Goal: Download file/media

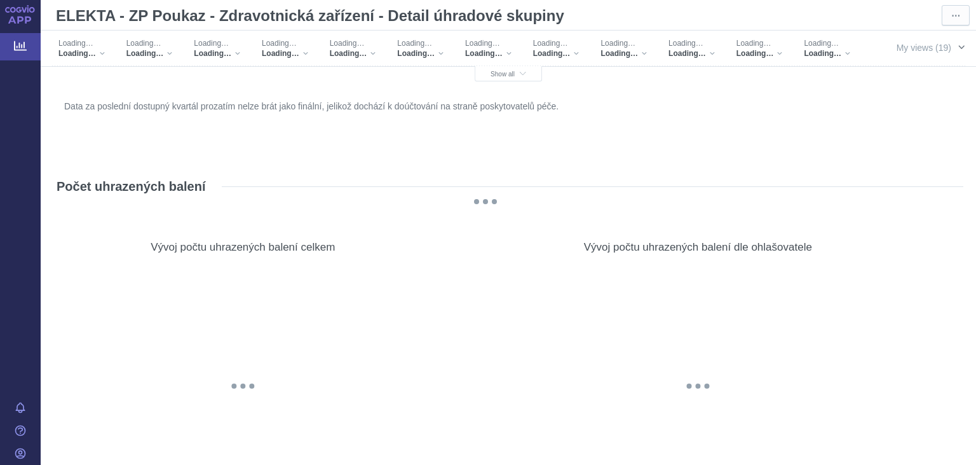
click at [911, 50] on span "My views (19)" at bounding box center [924, 48] width 55 height 14
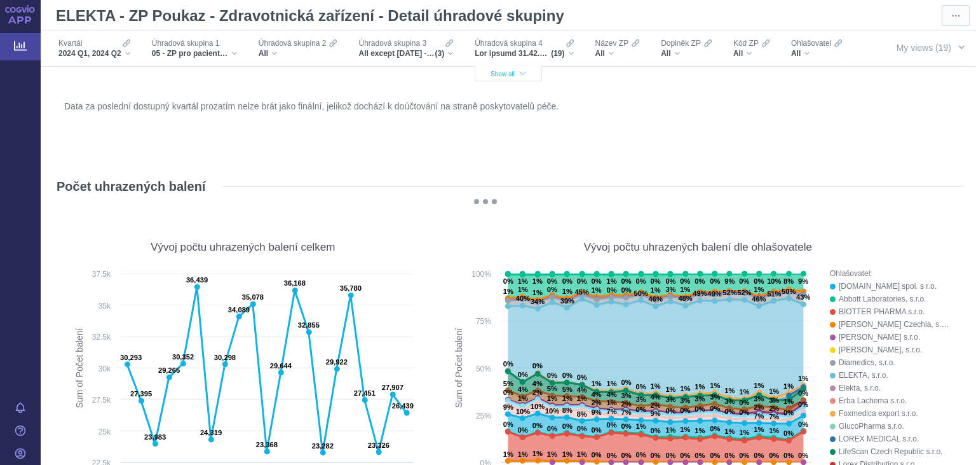
click at [526, 73] on icon "button" at bounding box center [523, 74] width 6 height 7
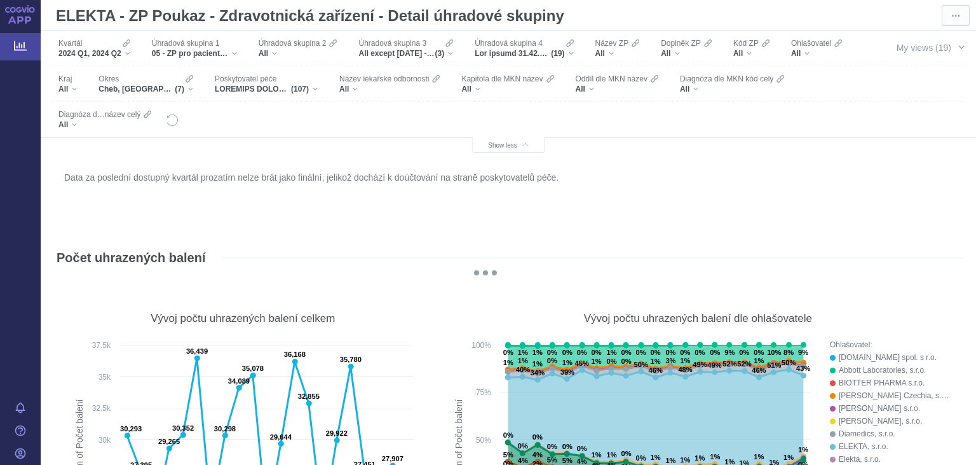
click at [93, 50] on span "2024 Q1, 2024 Q2" at bounding box center [89, 53] width 63 height 10
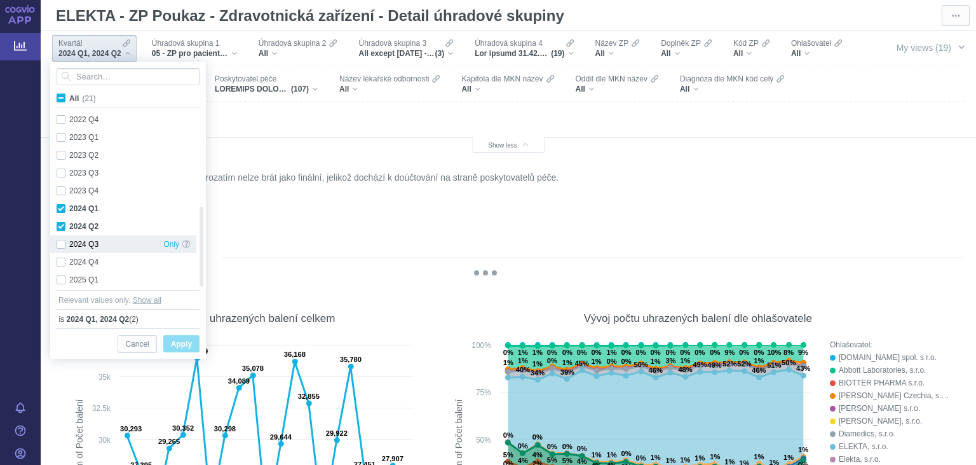
click at [90, 240] on div "2024 Q3 Only" at bounding box center [123, 244] width 146 height 18
checkbox input "true"
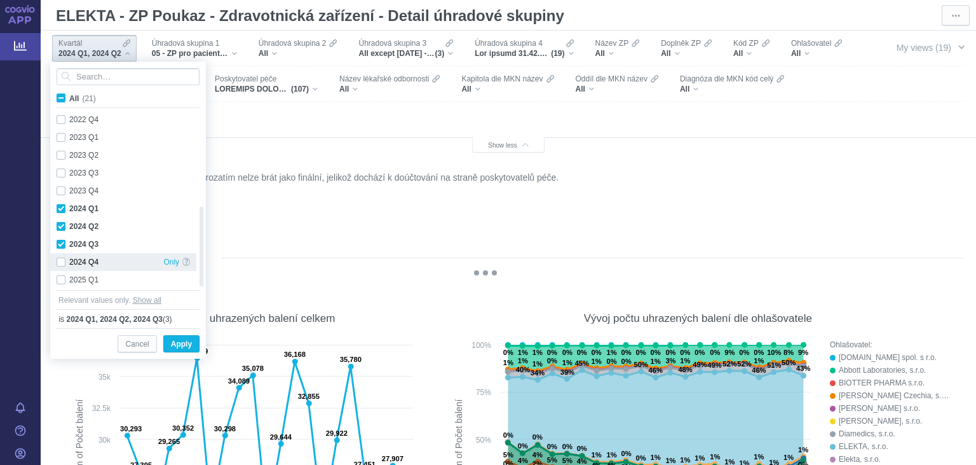
click at [88, 261] on div "2024 Q4 Only" at bounding box center [123, 262] width 146 height 18
checkbox input "true"
click at [88, 280] on div "2025 Q1 Only" at bounding box center [123, 280] width 146 height 18
checkbox input "true"
click at [173, 341] on span "Apply" at bounding box center [181, 344] width 21 height 16
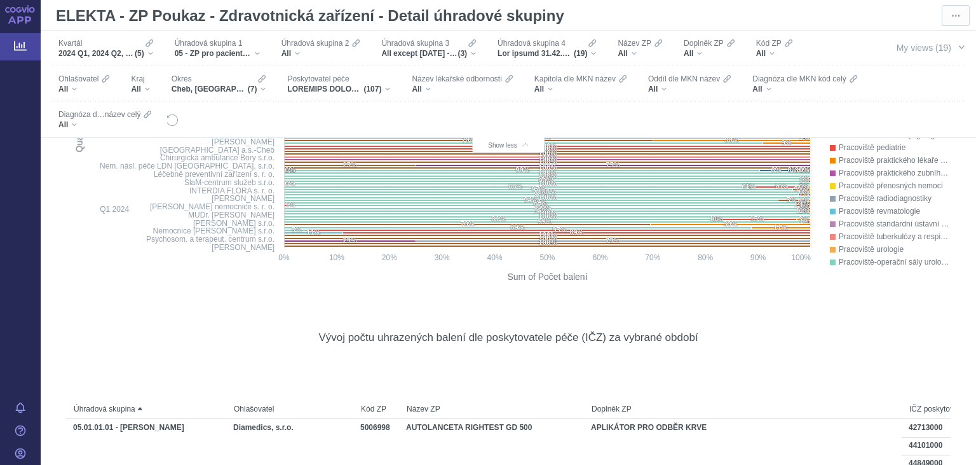
scroll to position [2059, 0]
click at [956, 315] on div "More actions" at bounding box center [952, 315] width 23 height 23
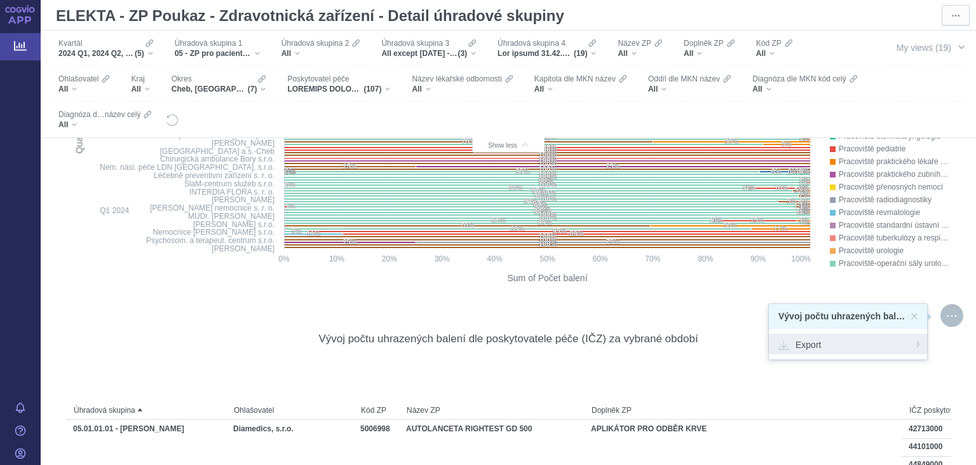
click at [855, 350] on span "Export" at bounding box center [848, 343] width 139 height 13
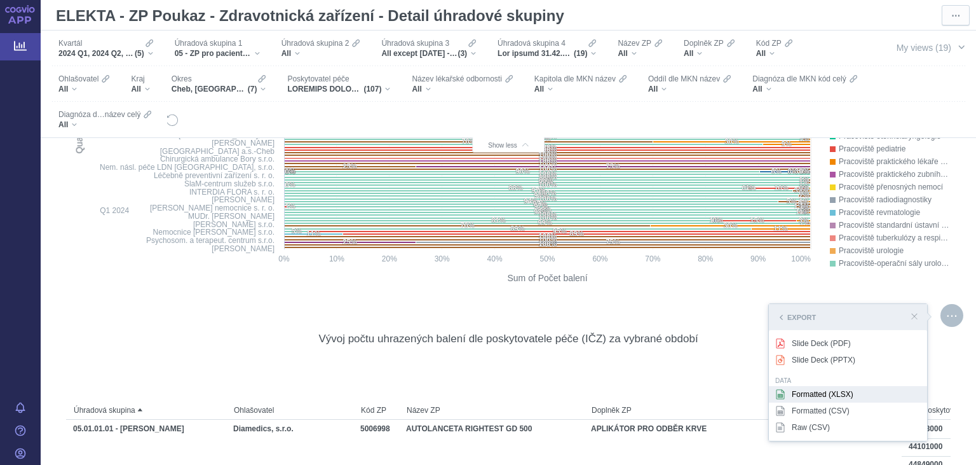
click at [828, 397] on div "Formatted (XLSX)" at bounding box center [848, 394] width 158 height 17
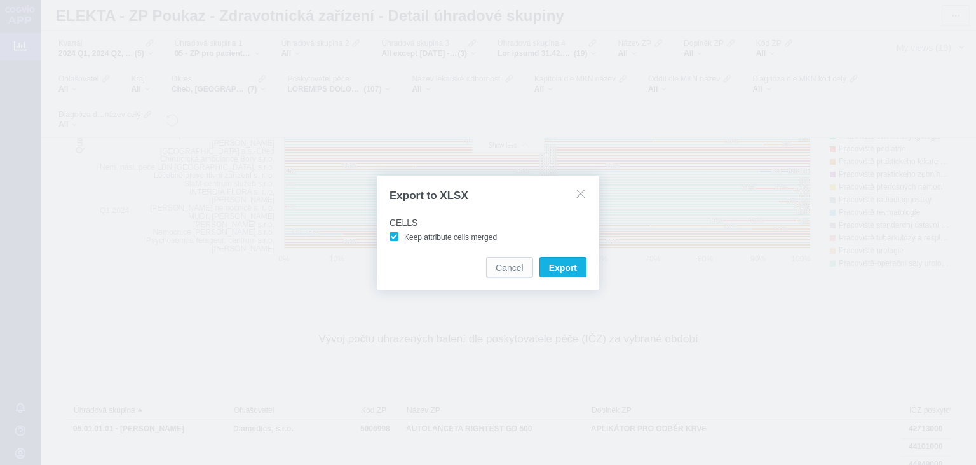
click at [468, 240] on span "Keep attribute cells merged" at bounding box center [450, 237] width 93 height 9
click at [411, 238] on input "Keep attribute cells merged" at bounding box center [406, 234] width 8 height 8
checkbox input "false"
click at [566, 271] on span "Export" at bounding box center [563, 267] width 28 height 13
